Goal: Communication & Community: Ask a question

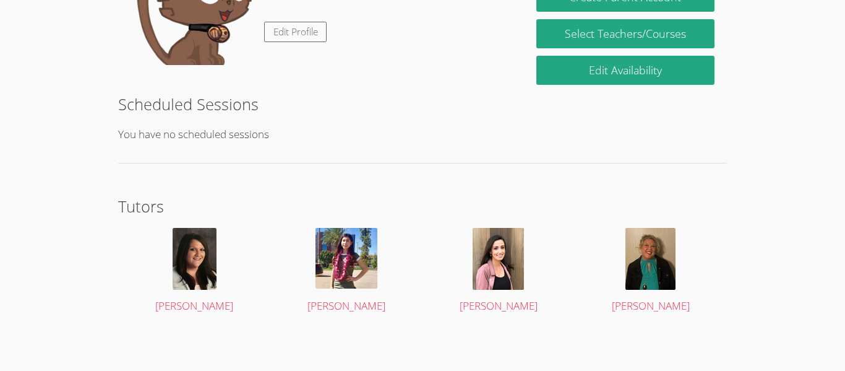
scroll to position [261, 0]
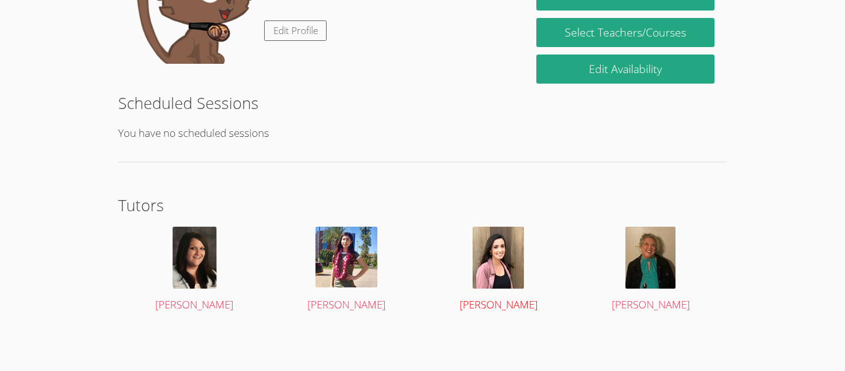
click at [504, 267] on img at bounding box center [498, 258] width 51 height 62
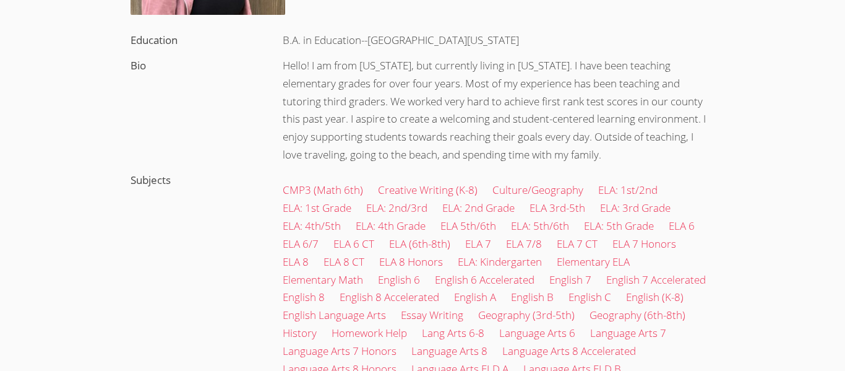
scroll to position [297, 0]
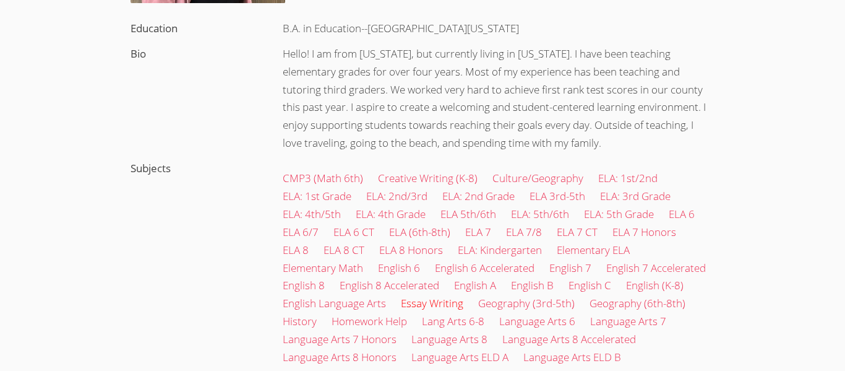
click at [420, 303] on link "Essay Writing" at bounding box center [432, 303] width 63 height 14
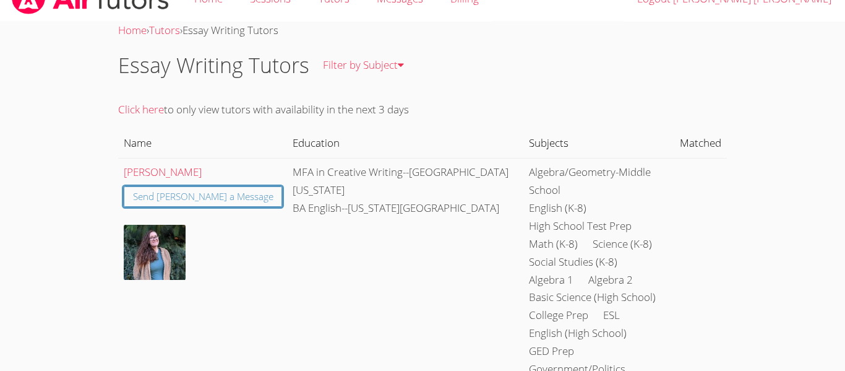
scroll to position [25, 0]
click at [223, 182] on div "Send [PERSON_NAME] a Message" at bounding box center [203, 192] width 159 height 25
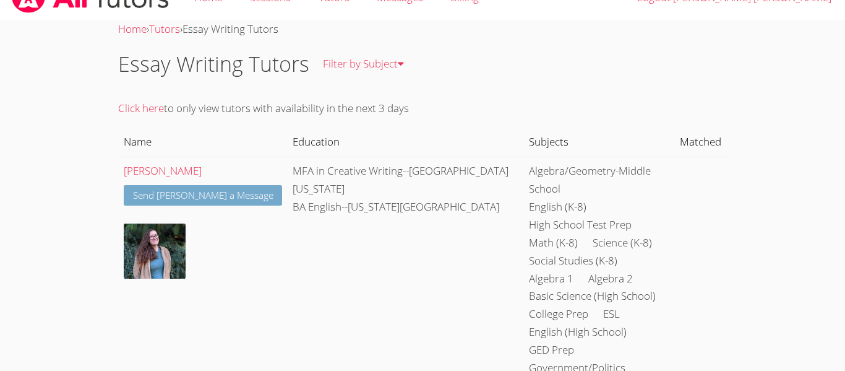
click at [226, 189] on link "Send [PERSON_NAME] a Message" at bounding box center [203, 195] width 159 height 20
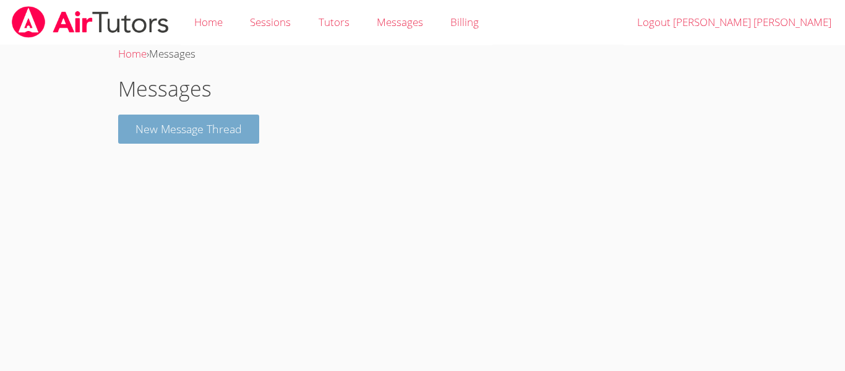
click at [216, 117] on button "New Message Thread" at bounding box center [188, 129] width 141 height 29
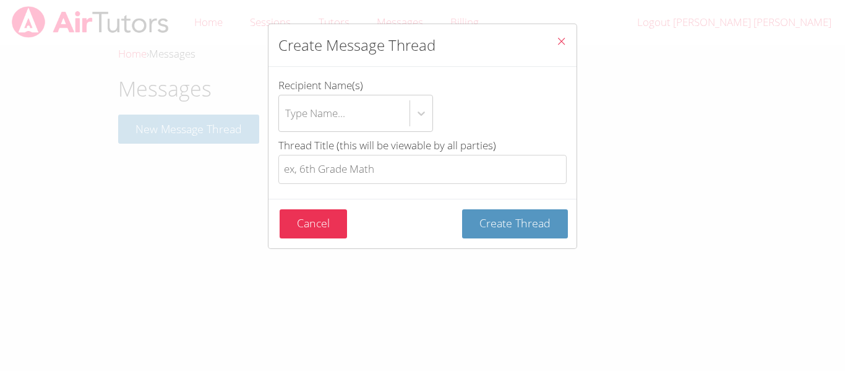
click at [334, 152] on span "Thread Title (this will be viewable by all parties)" at bounding box center [388, 145] width 218 height 14
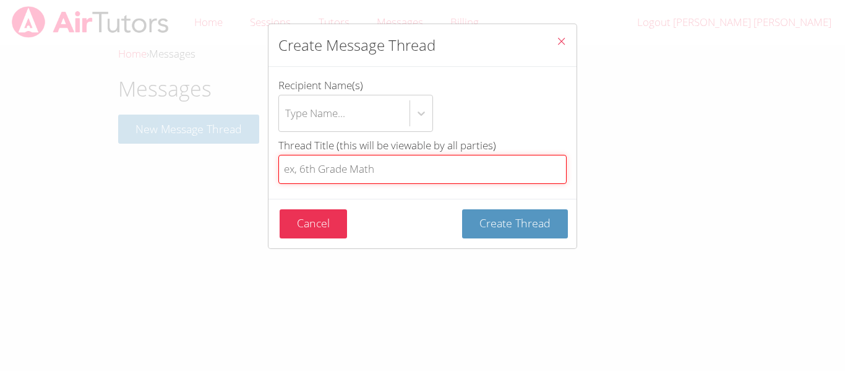
click at [334, 155] on input "Thread Title (this will be viewable by all parties)" at bounding box center [423, 169] width 288 height 29
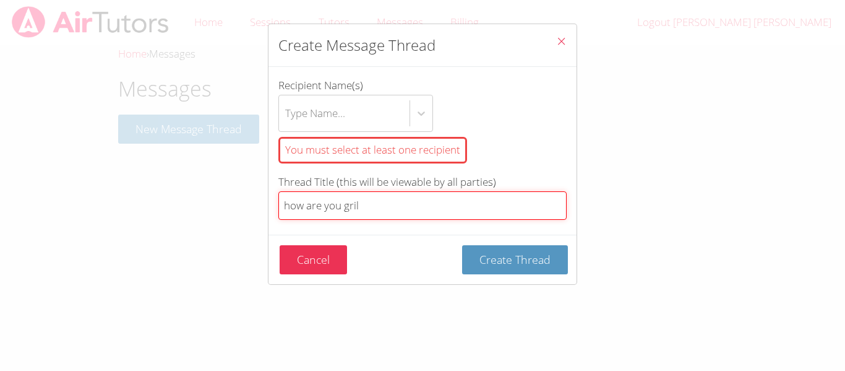
type input "how are you gril"
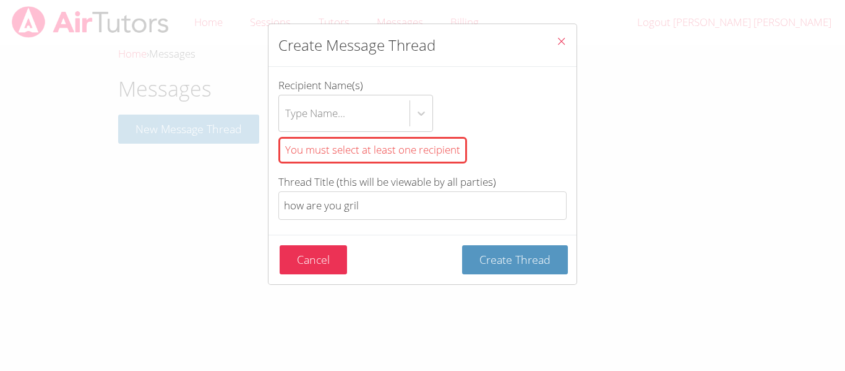
click at [501, 244] on div "Cancel Create Thread" at bounding box center [423, 260] width 308 height 50
click at [509, 267] on button "Create Thread" at bounding box center [515, 259] width 106 height 29
click at [514, 260] on span "Create Thread" at bounding box center [515, 259] width 71 height 15
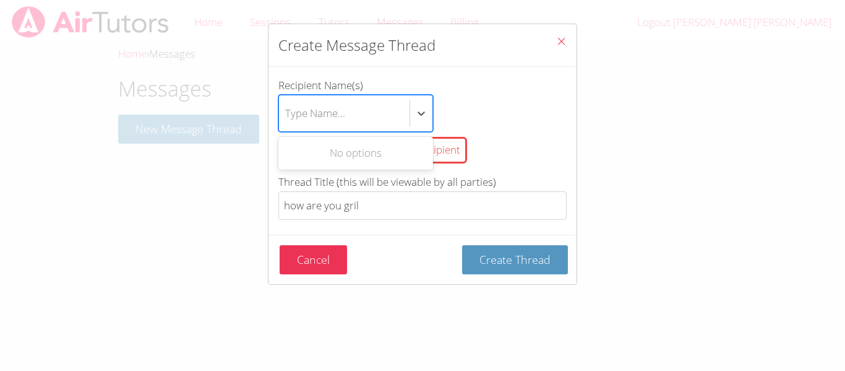
click at [357, 111] on div "Type Name..." at bounding box center [344, 113] width 131 height 36
click at [287, 111] on input "Recipient Name(s) Use Up and Down to choose options, press Enter to select the …" at bounding box center [285, 113] width 1 height 28
type input "i dont pop"
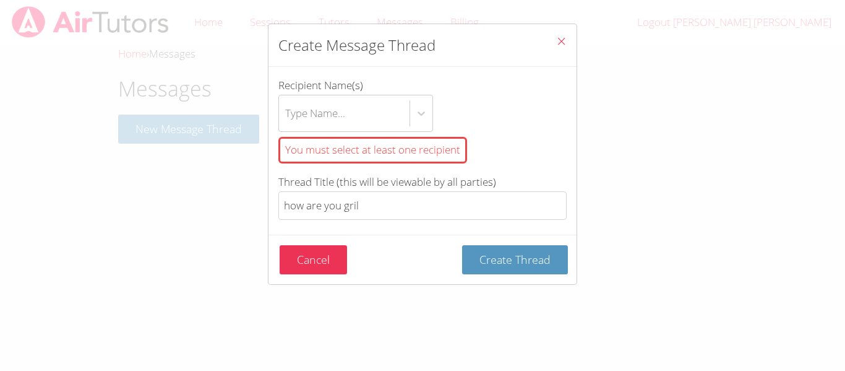
click at [504, 238] on div "Cancel Create Thread" at bounding box center [423, 260] width 308 height 50
click at [440, 142] on div "You must select at least one recipient" at bounding box center [373, 150] width 189 height 27
click at [287, 128] on input "Recipient Name(s) Type Name... You must select at least one recipient" at bounding box center [285, 113] width 1 height 28
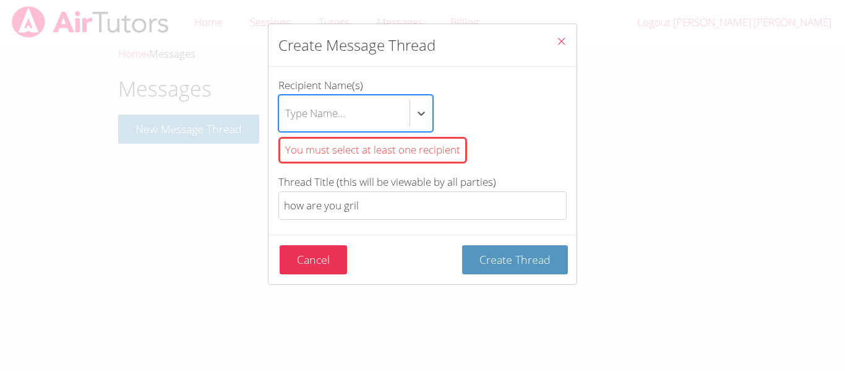
click at [417, 156] on div "You must select at least one recipient" at bounding box center [373, 150] width 189 height 27
click at [287, 128] on input "Recipient Name(s) Select is focused ,type to refine list, press Down to open th…" at bounding box center [285, 113] width 1 height 28
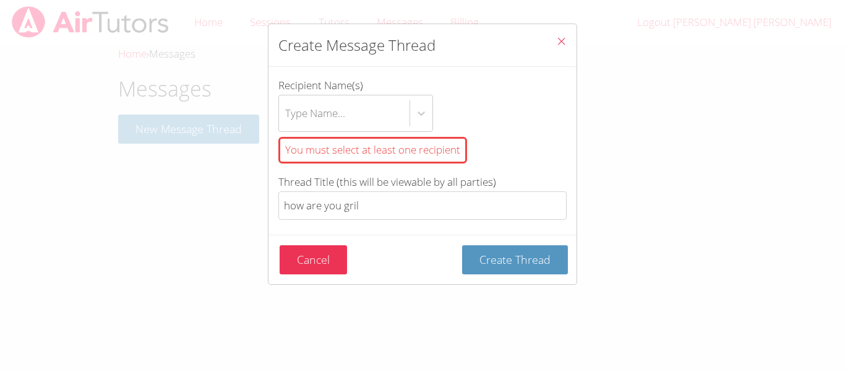
click at [557, 33] on button "Close" at bounding box center [562, 43] width 30 height 38
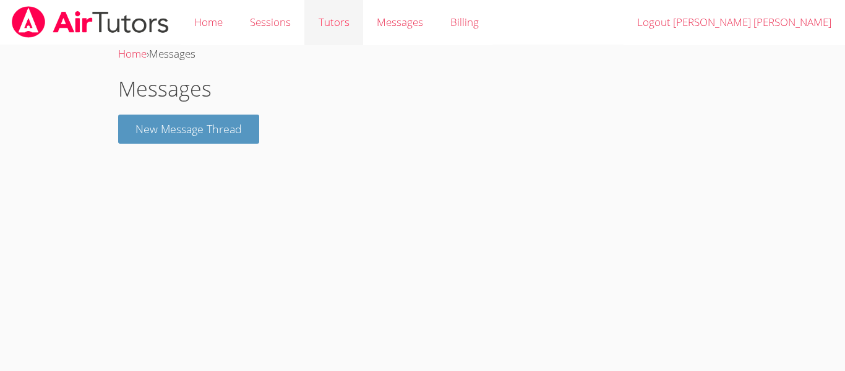
click at [360, 33] on link "Tutors" at bounding box center [334, 22] width 58 height 45
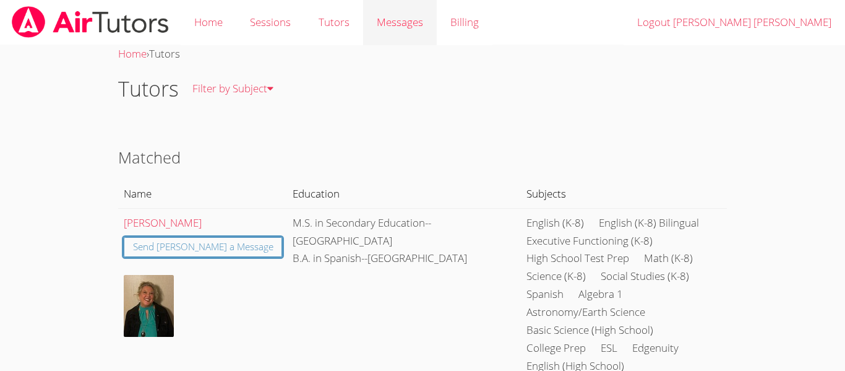
click at [398, 27] on span "Messages" at bounding box center [400, 22] width 46 height 14
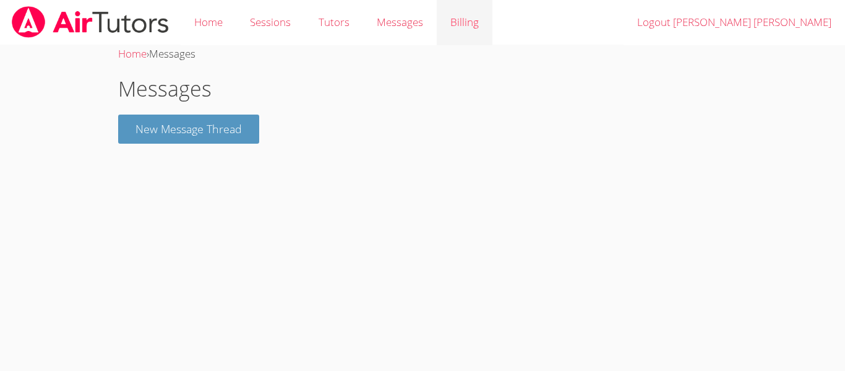
click at [477, 15] on link "Billing" at bounding box center [465, 22] width 56 height 45
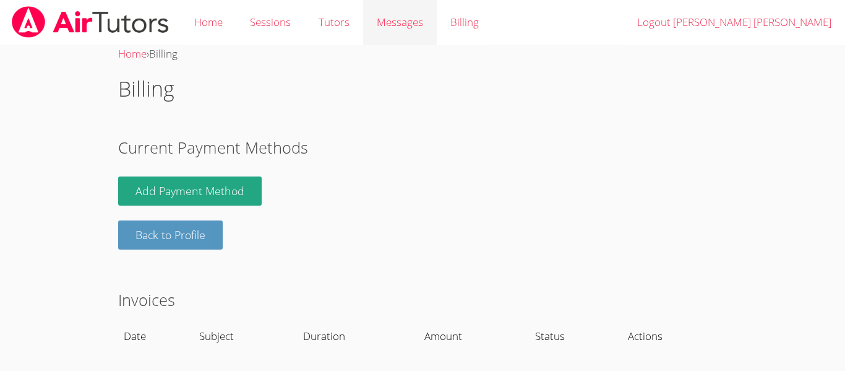
click at [387, 24] on span "Messages" at bounding box center [400, 22] width 46 height 14
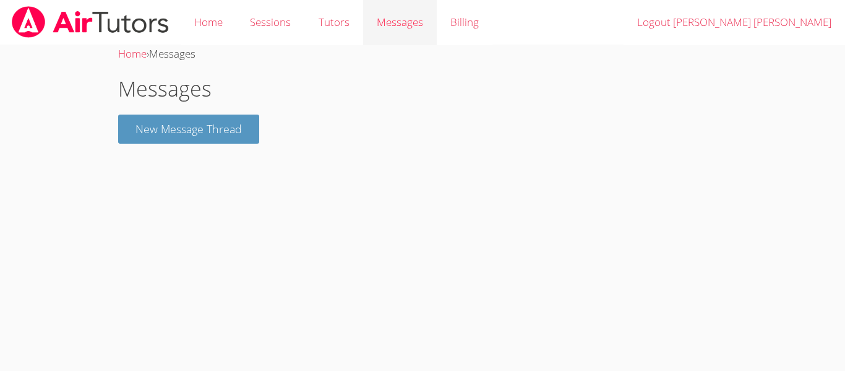
click at [396, 22] on span "Messages" at bounding box center [400, 22] width 46 height 14
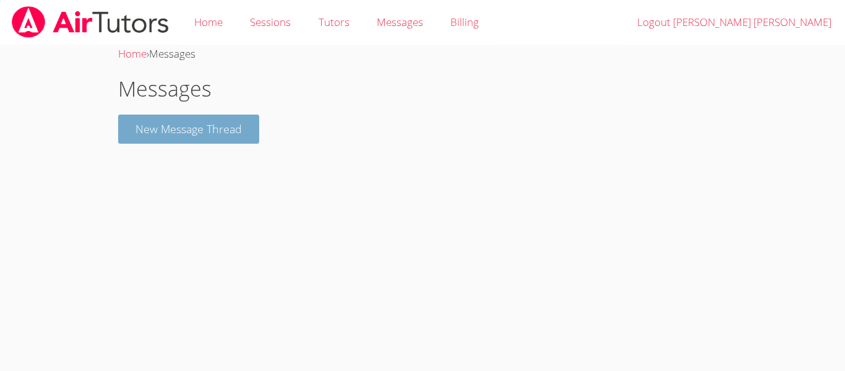
click at [240, 120] on button "New Message Thread" at bounding box center [188, 129] width 141 height 29
